Goal: Task Accomplishment & Management: Manage account settings

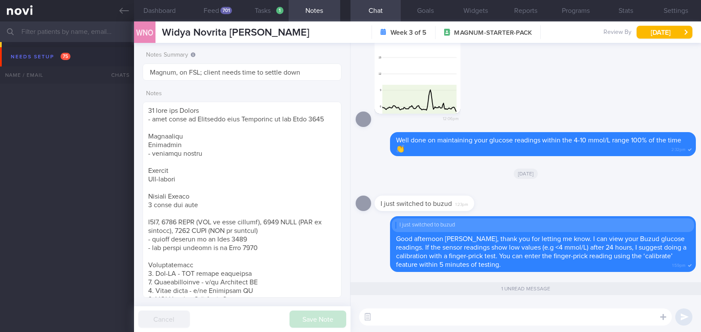
select select "7"
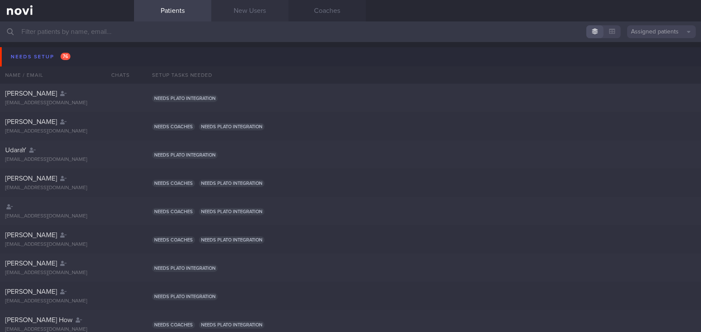
click at [242, 8] on link "New Users" at bounding box center [249, 10] width 77 height 21
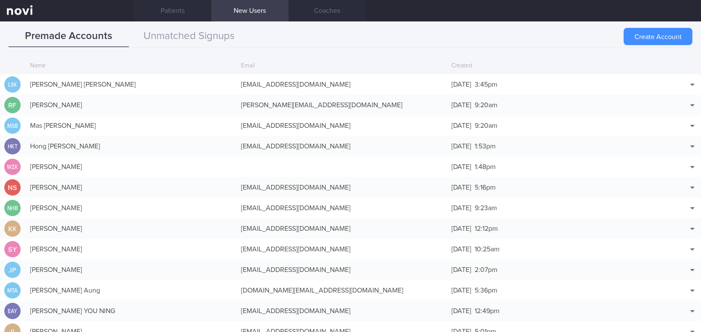
click at [548, 33] on button "Create Account" at bounding box center [657, 36] width 69 height 17
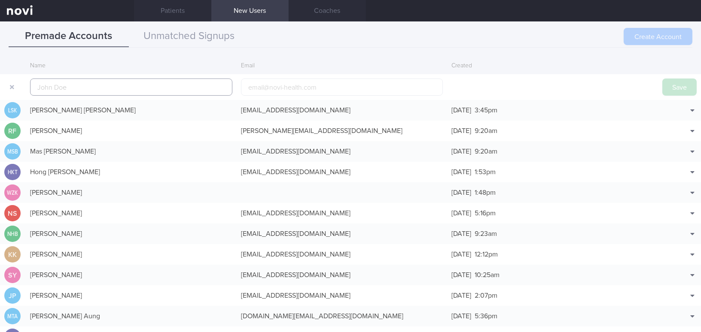
scroll to position [20, 0]
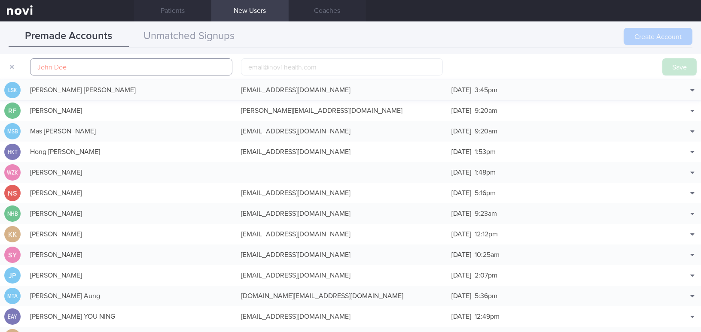
paste input "VENKATARAMAN"
type input "VENKATARAMAN"
click at [277, 63] on input "email" at bounding box center [342, 66] width 202 height 17
paste input "vengaboy_21@hotmail.com"
type input "vengaboy_21@hotmail.com"
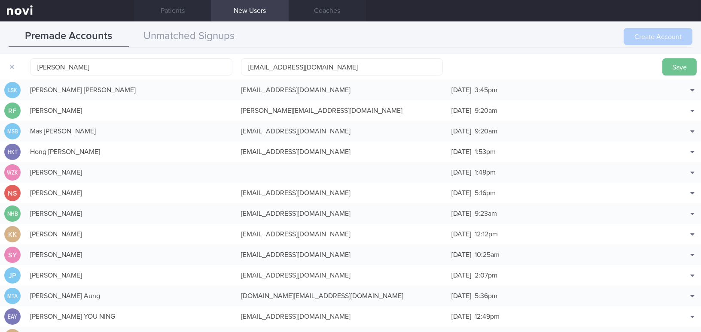
click at [548, 63] on button "Save" at bounding box center [679, 66] width 34 height 17
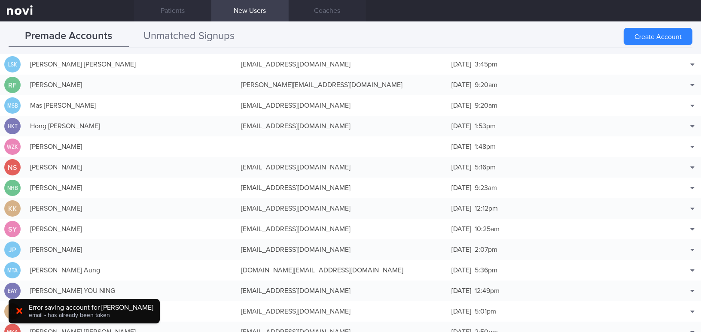
click at [218, 39] on button "Unmatched Signups" at bounding box center [189, 36] width 120 height 21
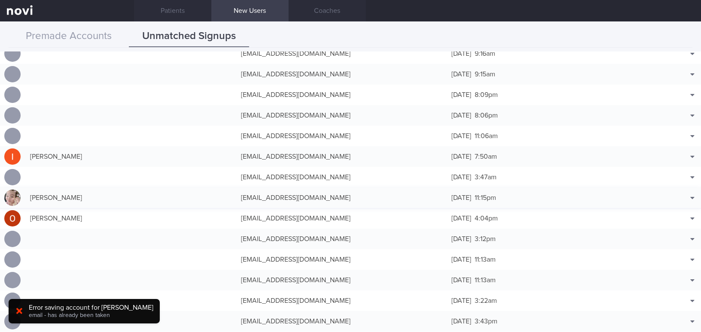
scroll to position [624, 0]
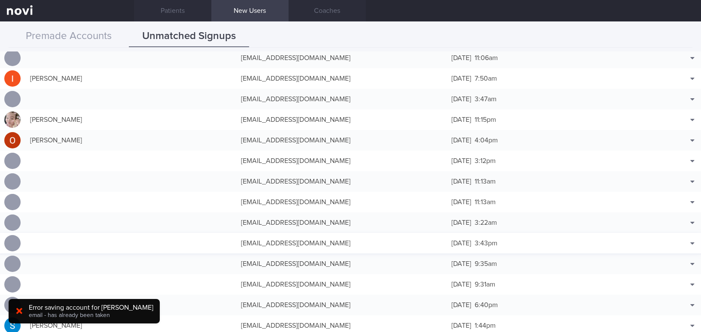
click at [298, 241] on div "vengaboy_21@hotmail.com" at bounding box center [342, 243] width 211 height 17
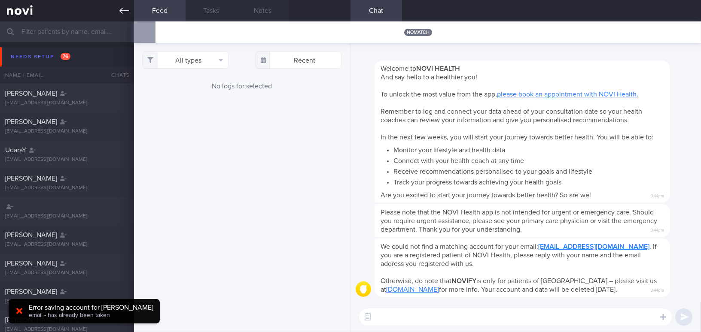
click at [123, 9] on icon at bounding box center [123, 10] width 9 height 9
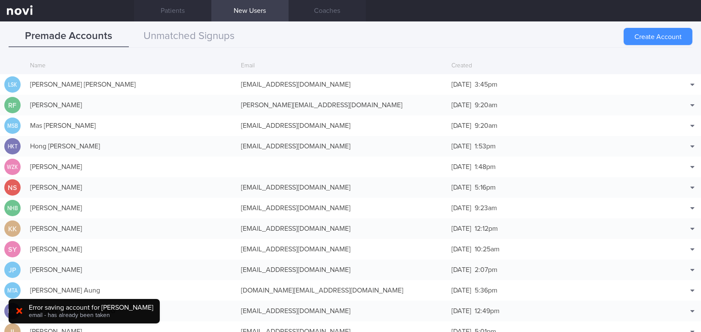
click at [548, 32] on button "Create Account" at bounding box center [657, 36] width 69 height 17
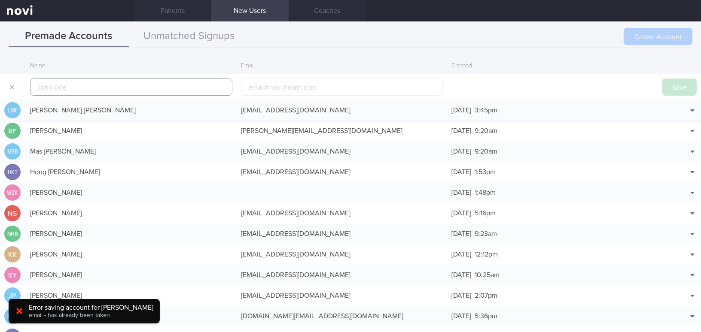
scroll to position [20, 0]
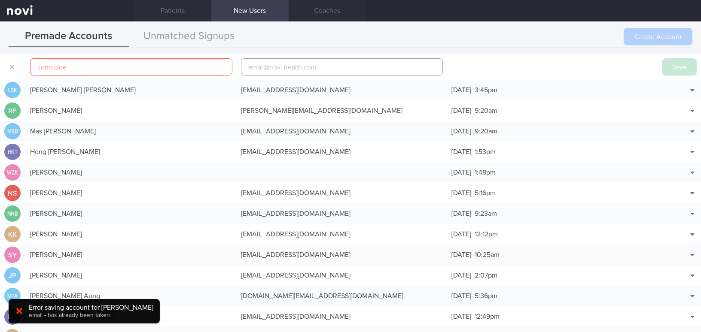
click at [298, 70] on input "email" at bounding box center [342, 66] width 202 height 17
paste input "vengaboy_21@hotmail.com"
click at [286, 68] on input "vengaboy_21@hotmail.com" at bounding box center [342, 66] width 202 height 17
type input "vengaboy_21b@hotmail.com"
click at [140, 62] on input "text" at bounding box center [131, 66] width 202 height 17
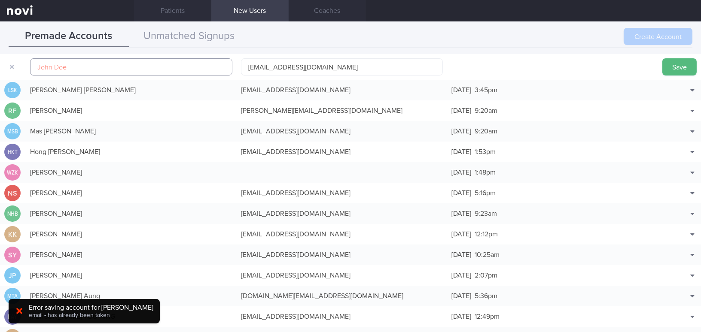
paste input "VENKATARAMAN"
type input "VENKATARAMAN"
click at [548, 69] on button "Save" at bounding box center [679, 66] width 34 height 17
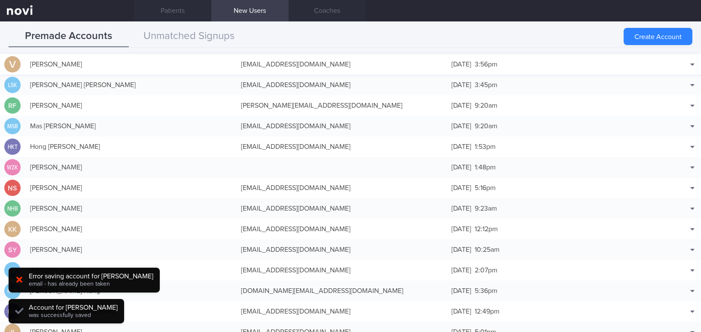
click at [313, 61] on div "vengaboy_21b@hotmail.com" at bounding box center [342, 64] width 211 height 17
click at [313, 61] on button "Needs setup 76" at bounding box center [351, 56] width 703 height 19
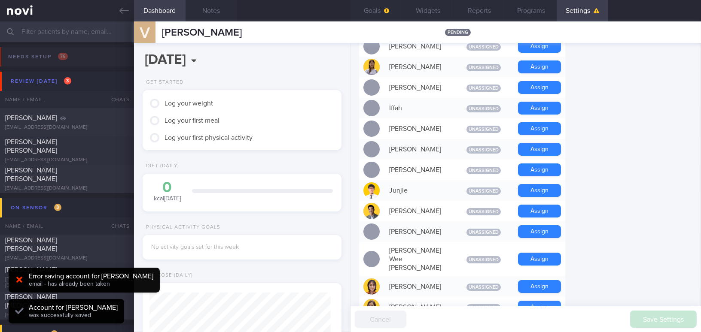
scroll to position [390, 0]
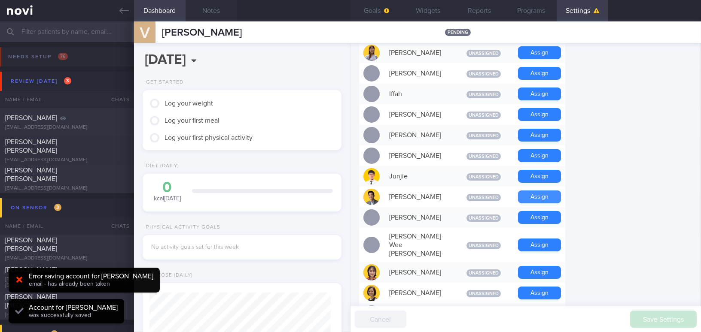
click at [547, 194] on button "Assign" at bounding box center [539, 197] width 43 height 13
click at [542, 287] on button "Assign" at bounding box center [539, 293] width 43 height 13
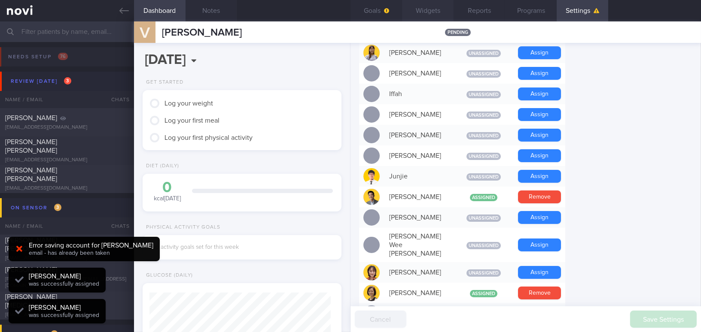
click at [427, 6] on button "Widgets" at bounding box center [428, 10] width 52 height 21
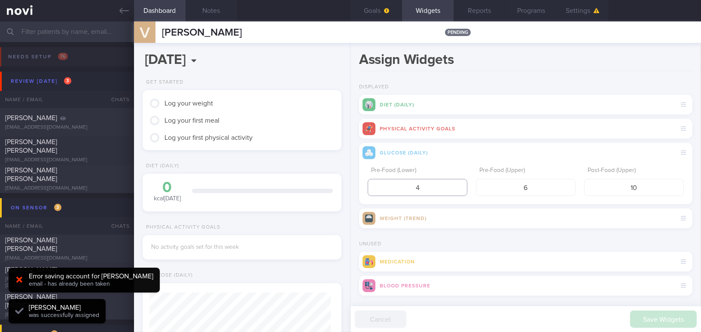
drag, startPoint x: 427, startPoint y: 190, endPoint x: 349, endPoint y: 186, distance: 77.4
click at [349, 186] on div "Dashboard Notes Goals Widgets Reports Programs Settings V VENKATARAMAN pending …" at bounding box center [417, 176] width 567 height 311
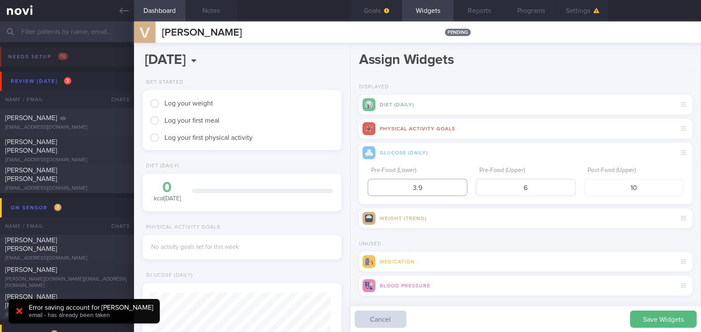
type input "3.9"
drag, startPoint x: 536, startPoint y: 185, endPoint x: 462, endPoint y: 185, distance: 74.3
click at [462, 185] on div "Pre-Food (Lower) 3.9 Pre-Food (Upper) 6 Post-Food (Upper) 10" at bounding box center [526, 179] width 316 height 33
type input "5"
drag, startPoint x: 638, startPoint y: 187, endPoint x: 572, endPoint y: 192, distance: 65.9
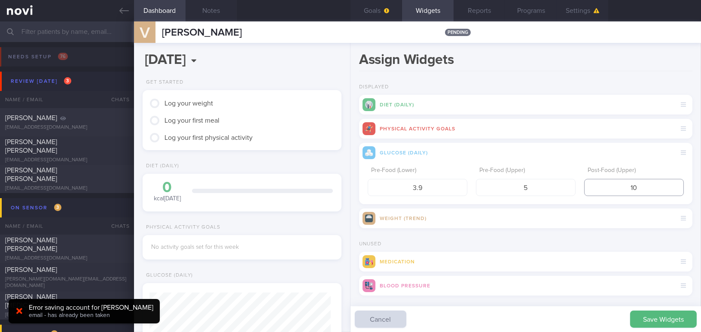
click at [548, 192] on div "Pre-Food (Lower) 3.9 Pre-Food (Upper) 5 Post-Food (Upper) 10" at bounding box center [526, 179] width 316 height 33
type input "7.8"
click at [548, 303] on button "Save Widgets" at bounding box center [663, 319] width 67 height 17
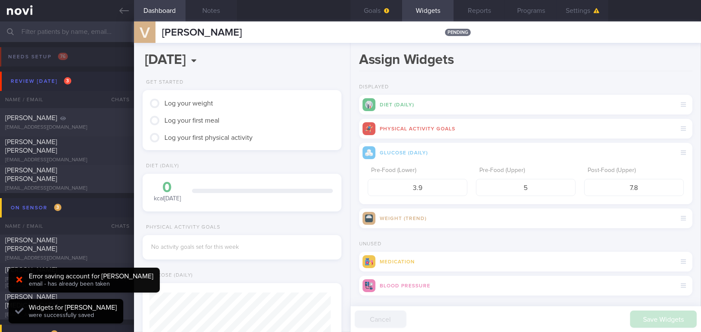
scroll to position [91, 181]
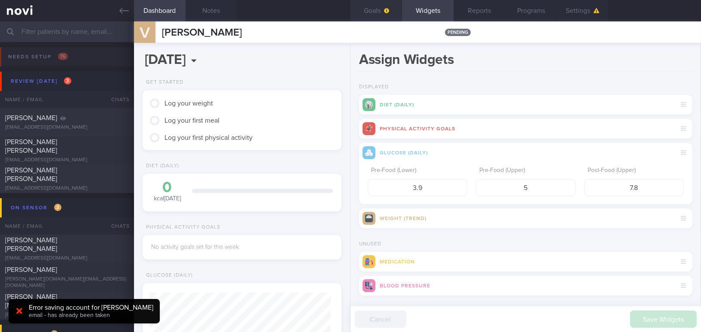
click at [373, 10] on button "Goals" at bounding box center [376, 10] width 52 height 21
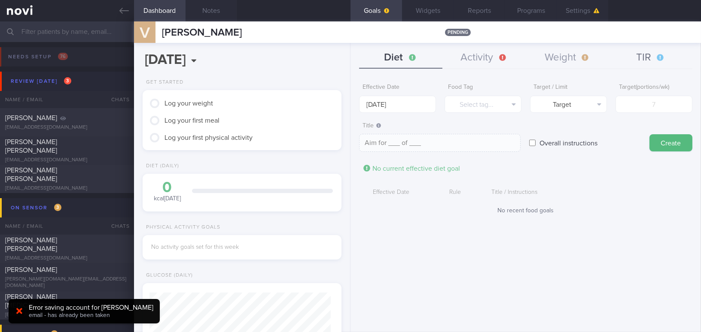
click at [548, 60] on button "TIR" at bounding box center [650, 57] width 83 height 21
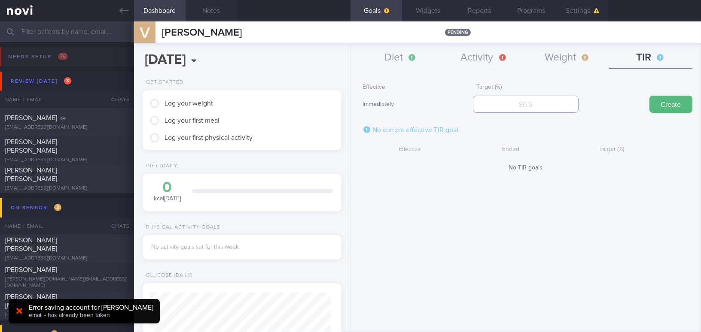
click at [548, 105] on input "number" at bounding box center [525, 104] width 105 height 17
type input "95"
click at [548, 105] on button "Create" at bounding box center [670, 104] width 43 height 17
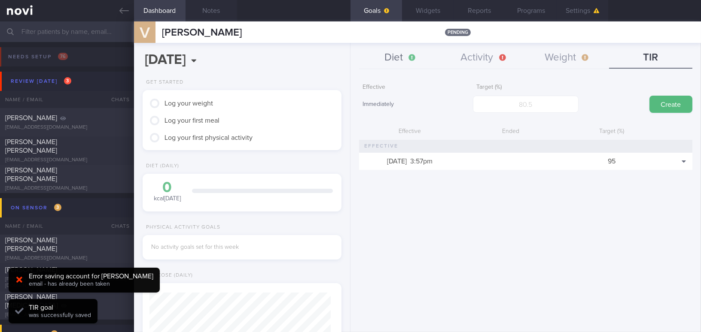
click at [401, 57] on button "Diet" at bounding box center [400, 57] width 83 height 21
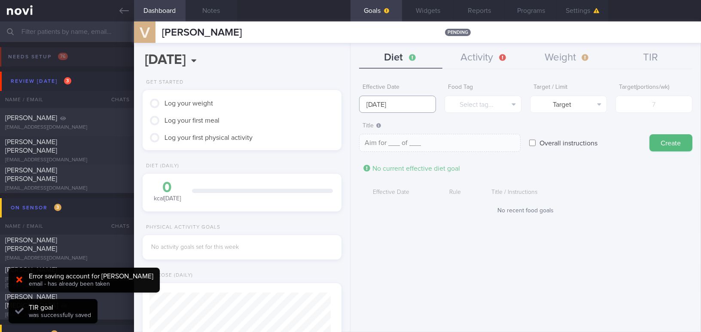
click at [398, 106] on input "18 Aug 2025" at bounding box center [397, 104] width 77 height 17
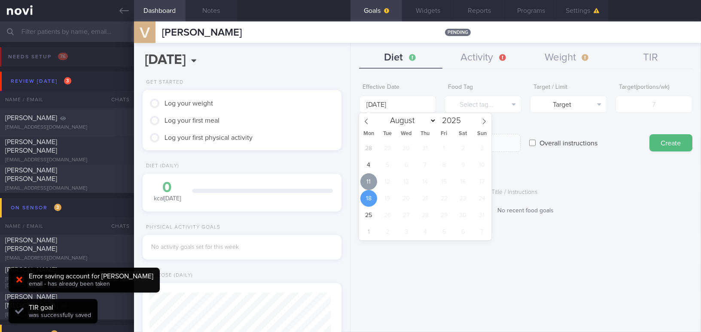
drag, startPoint x: 373, startPoint y: 181, endPoint x: 378, endPoint y: 180, distance: 5.3
click at [374, 181] on span "11" at bounding box center [368, 181] width 17 height 17
type input "11 Aug 2025"
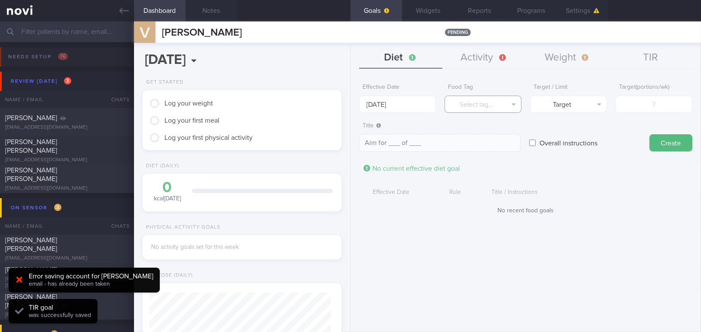
click at [476, 110] on button "Select tag..." at bounding box center [482, 104] width 77 height 17
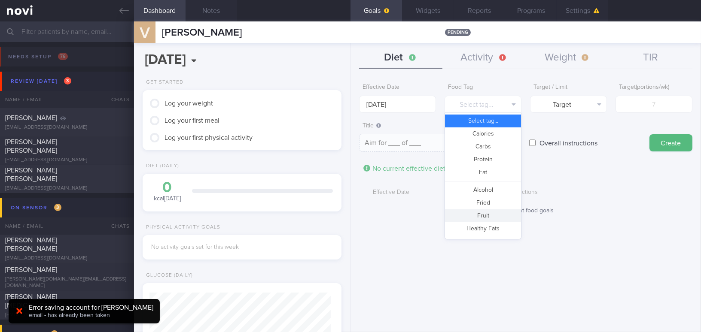
click at [465, 215] on button "Fruit" at bounding box center [483, 216] width 76 height 13
type textarea "Aim for __ portions of fruits per week"
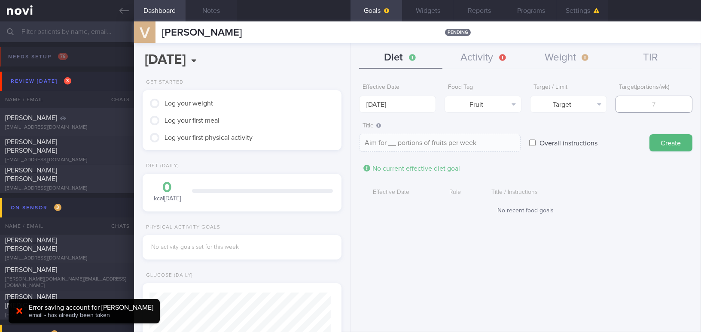
click at [548, 105] on input "number" at bounding box center [653, 104] width 77 height 17
type input "1"
type textarea "Aim for 1 portions of fruits per week"
type input "14"
type textarea "Aim for 14 portions of fruits per week"
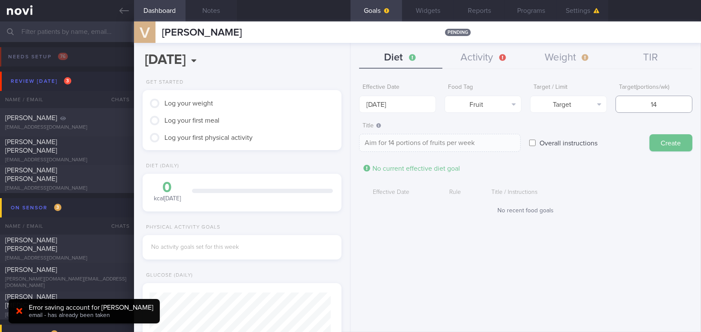
type input "14"
click at [548, 140] on button "Create" at bounding box center [670, 142] width 43 height 17
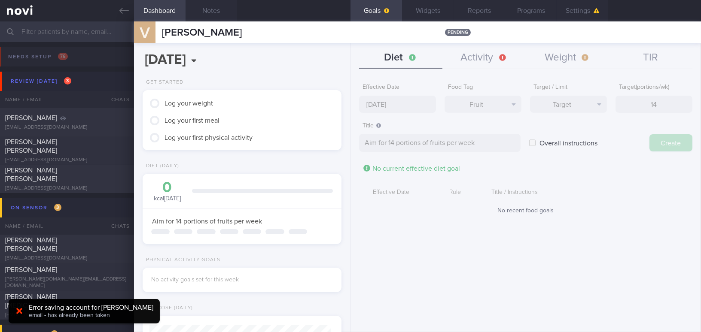
type input "18 Aug 2025"
type textarea "Aim for ___ of ___"
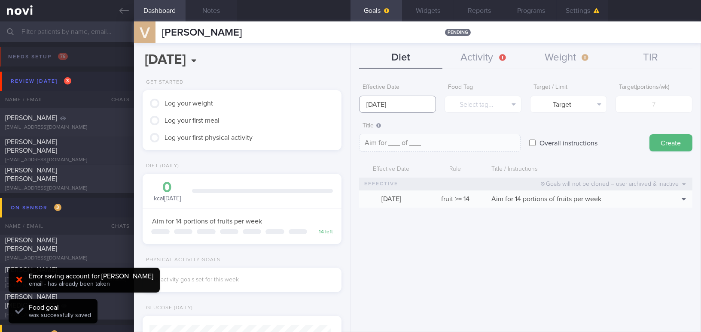
click at [368, 103] on input "18 Aug 2025" at bounding box center [397, 104] width 77 height 17
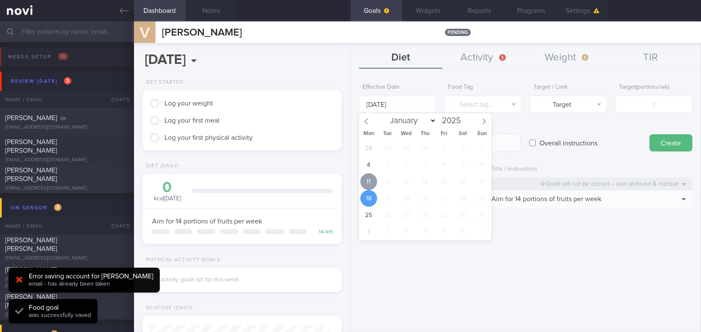
click at [364, 179] on span "11" at bounding box center [368, 181] width 17 height 17
type input "11 Aug 2025"
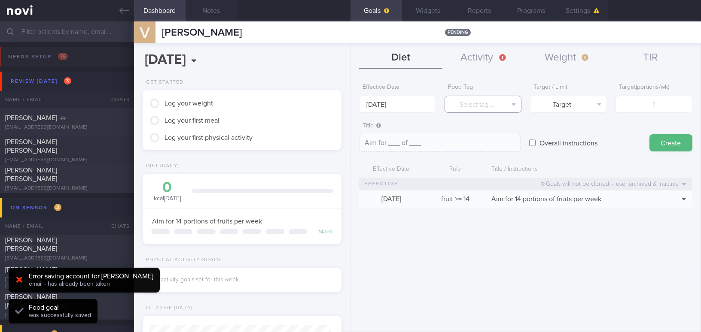
click at [476, 98] on button "Select tag..." at bounding box center [482, 104] width 77 height 17
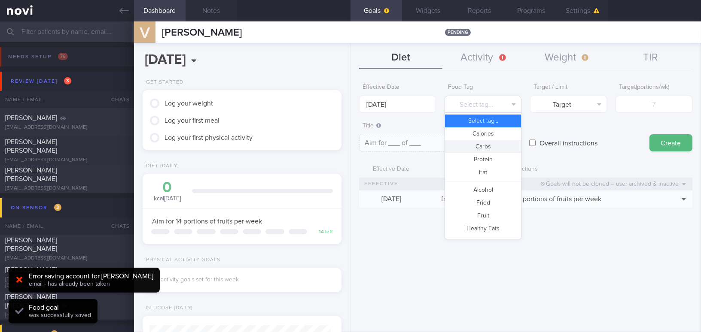
scroll to position [228, 0]
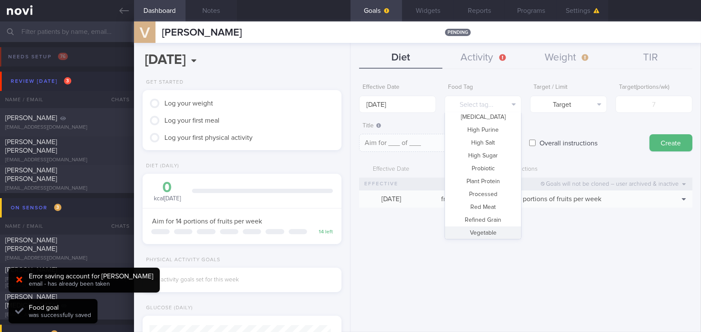
click at [483, 231] on button "Vegetable" at bounding box center [483, 233] width 76 height 13
type textarea "Aim for __ portions of vegetables per week"
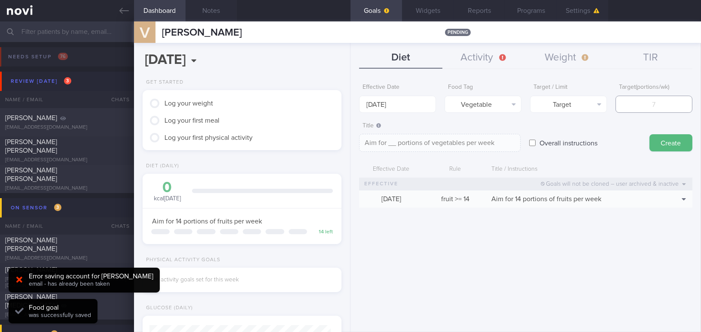
click at [548, 105] on input "number" at bounding box center [653, 104] width 77 height 17
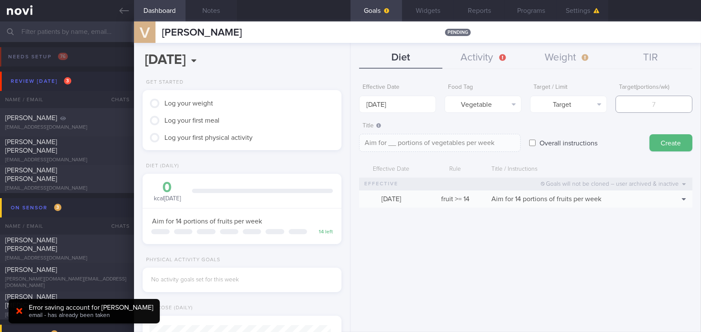
type input "1"
type textarea "Aim for 1 portions of vegetables per week"
type input "14"
type textarea "Aim for 14 portions of vegetables per week"
type input "14"
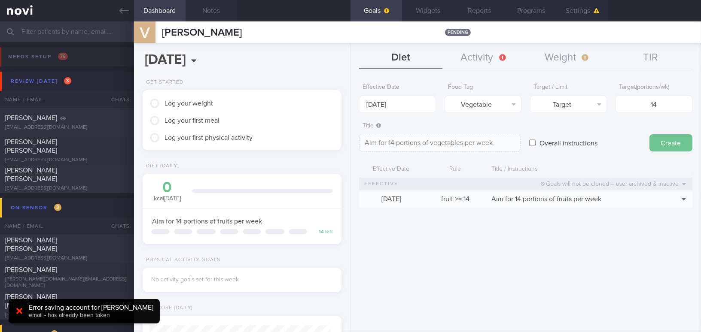
click at [548, 137] on button "Create" at bounding box center [670, 142] width 43 height 17
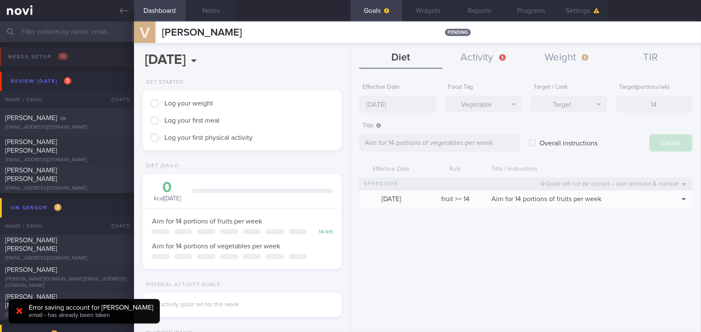
type input "18 Aug 2025"
type textarea "Aim for ___ of ___"
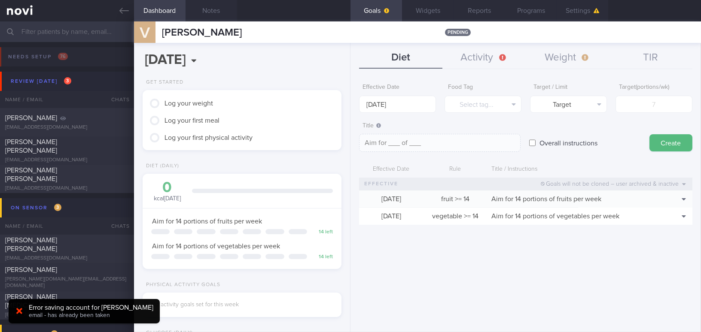
click at [384, 11] on icon "button" at bounding box center [386, 10] width 5 height 5
click at [432, 13] on button "Widgets" at bounding box center [428, 10] width 52 height 21
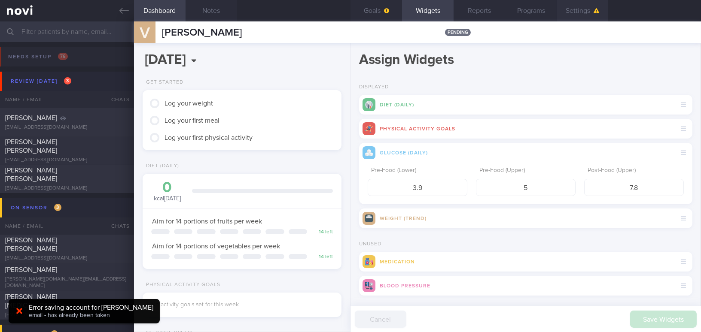
click at [548, 15] on button "Settings" at bounding box center [582, 10] width 52 height 21
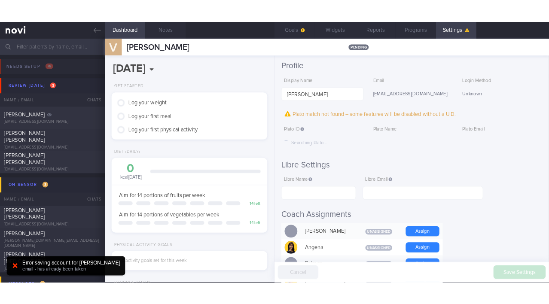
scroll to position [21, 0]
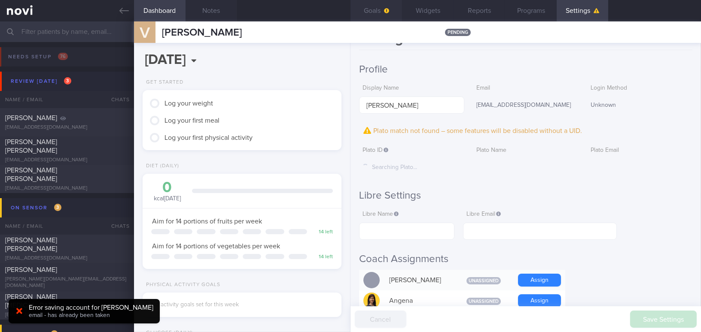
click at [378, 9] on button "Goals" at bounding box center [376, 10] width 52 height 21
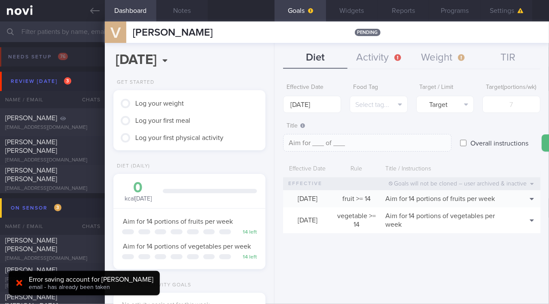
scroll to position [21, 0]
click at [98, 9] on icon at bounding box center [94, 10] width 9 height 9
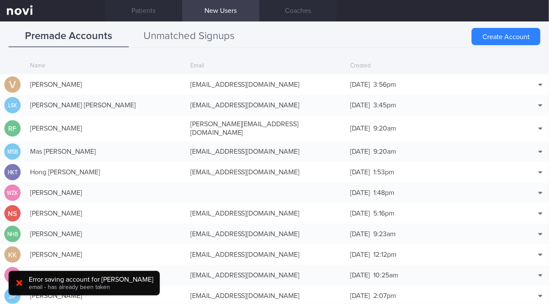
click at [230, 37] on button "Unmatched Signups" at bounding box center [189, 36] width 120 height 21
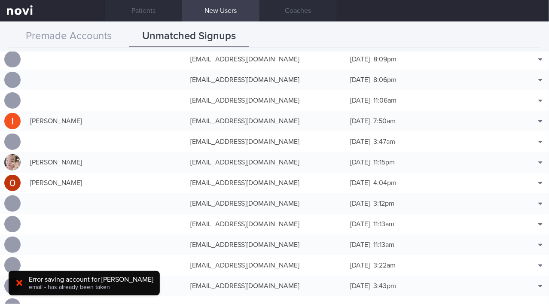
scroll to position [585, 0]
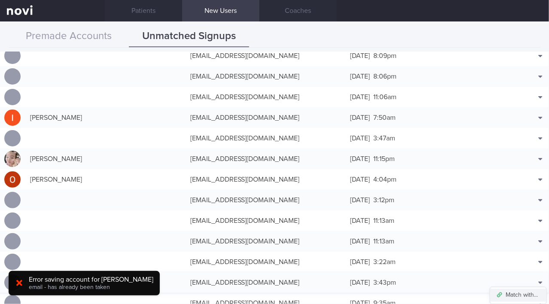
click at [531, 294] on button "Match with..." at bounding box center [518, 295] width 56 height 13
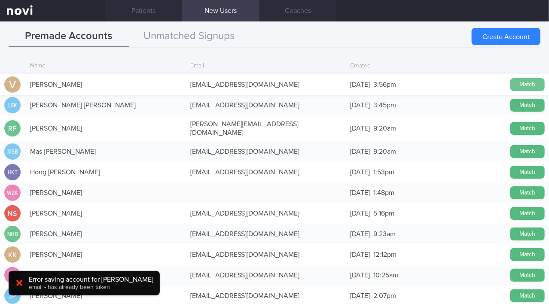
click at [514, 86] on button "Match" at bounding box center [527, 84] width 34 height 13
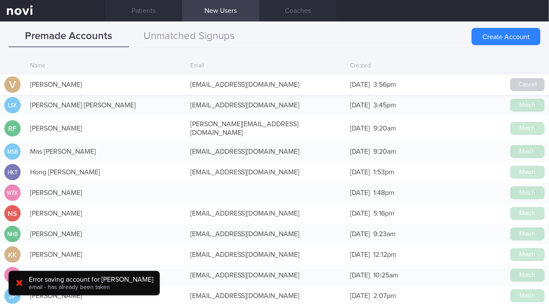
scroll to position [583, 0]
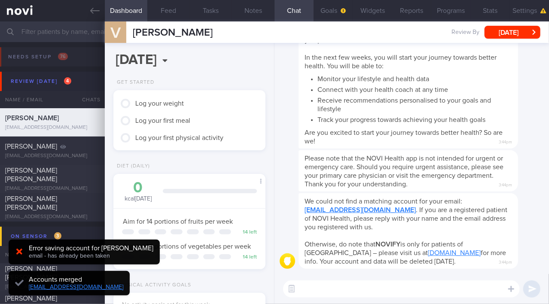
scroll to position [65, 131]
click at [19, 254] on icon at bounding box center [19, 251] width 6 height 9
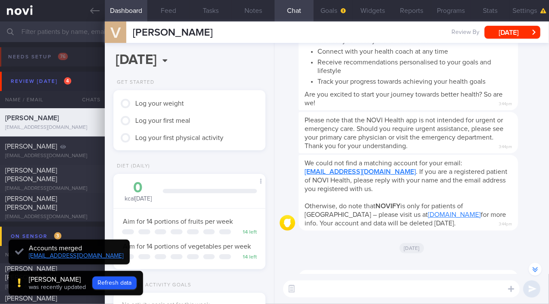
scroll to position [-78, 0]
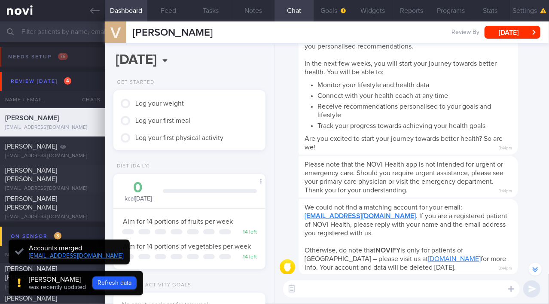
click at [523, 13] on button "Settings" at bounding box center [529, 10] width 39 height 21
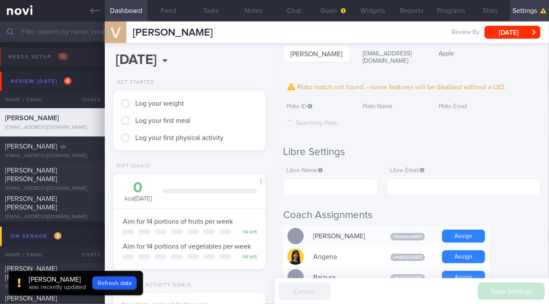
scroll to position [39, 0]
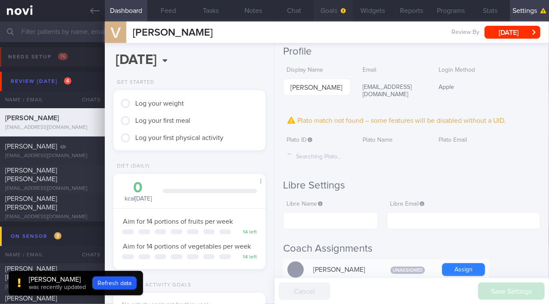
click at [339, 11] on span "button" at bounding box center [342, 10] width 7 height 7
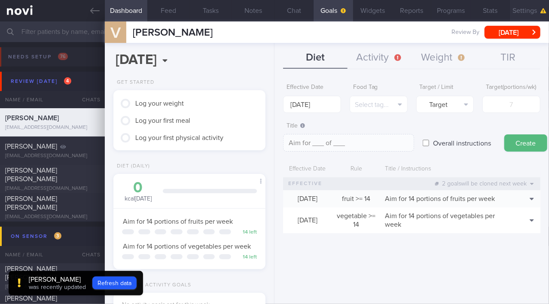
click at [512, 14] on button "Settings" at bounding box center [529, 10] width 39 height 21
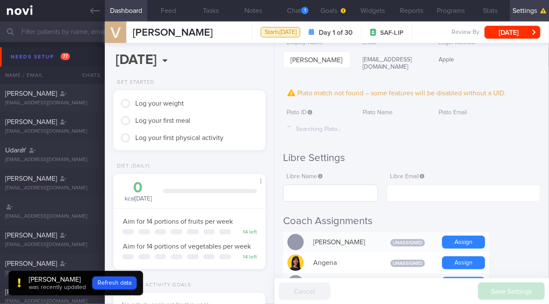
scroll to position [78, 0]
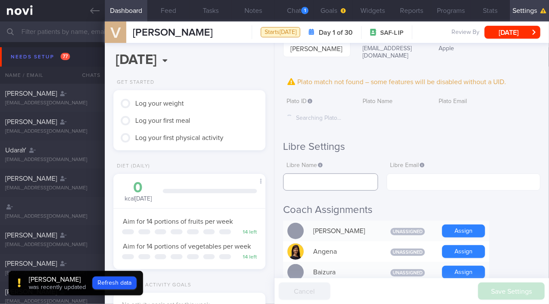
click at [326, 176] on input "text" at bounding box center [330, 181] width 95 height 17
paste input "Venkat Ram"
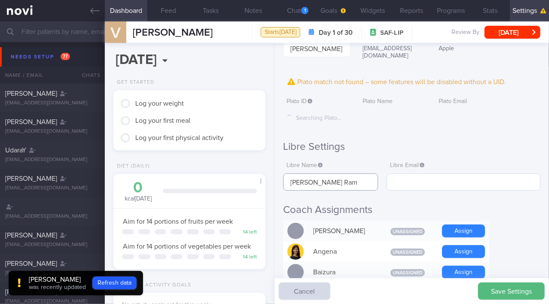
type input "Venkat Ram"
click at [423, 174] on input "text" at bounding box center [463, 181] width 154 height 17
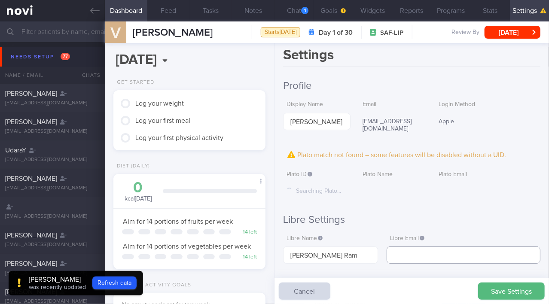
scroll to position [0, 0]
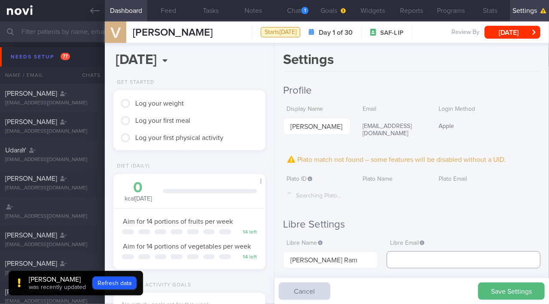
click at [405, 251] on input "text" at bounding box center [463, 259] width 154 height 17
paste input "[EMAIL_ADDRESS][DOMAIN_NAME]"
type input "[EMAIL_ADDRESS][DOMAIN_NAME]"
click at [497, 292] on button "Save Settings" at bounding box center [511, 291] width 67 height 17
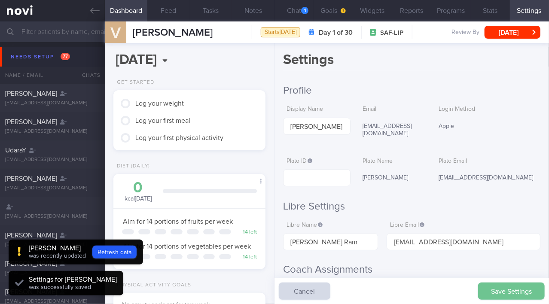
scroll to position [67, 134]
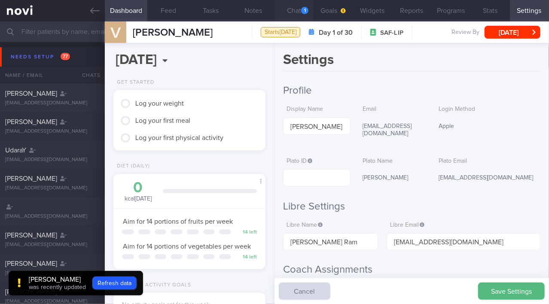
click at [295, 10] on button "Chat 1" at bounding box center [293, 10] width 39 height 21
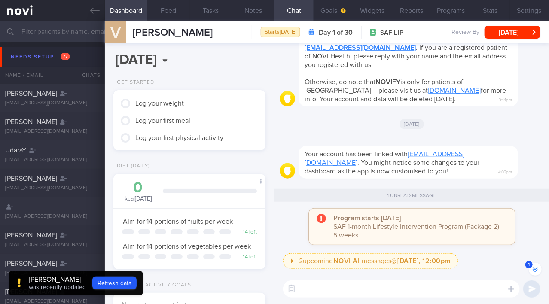
scroll to position [-39, 0]
